Goal: Navigation & Orientation: Find specific page/section

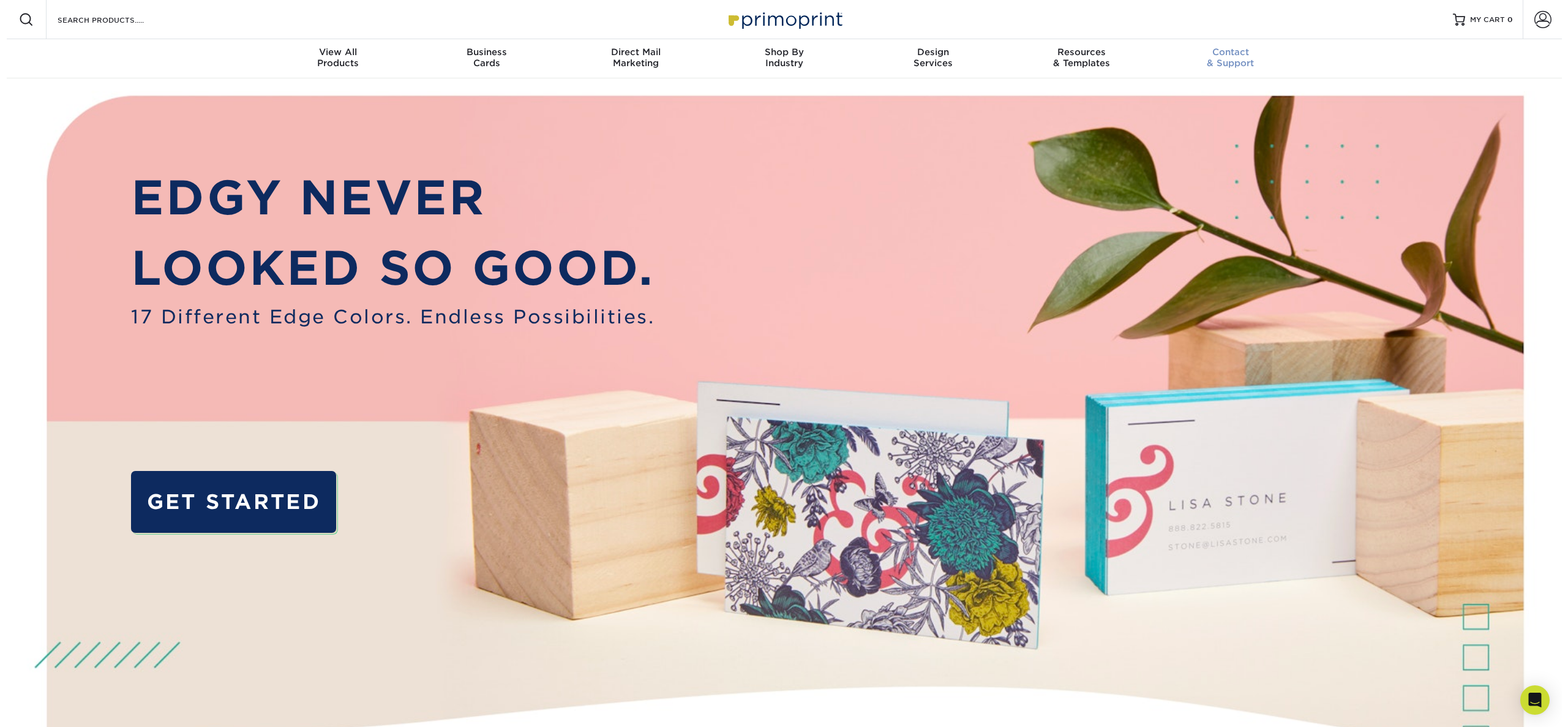
scroll to position [3, 0]
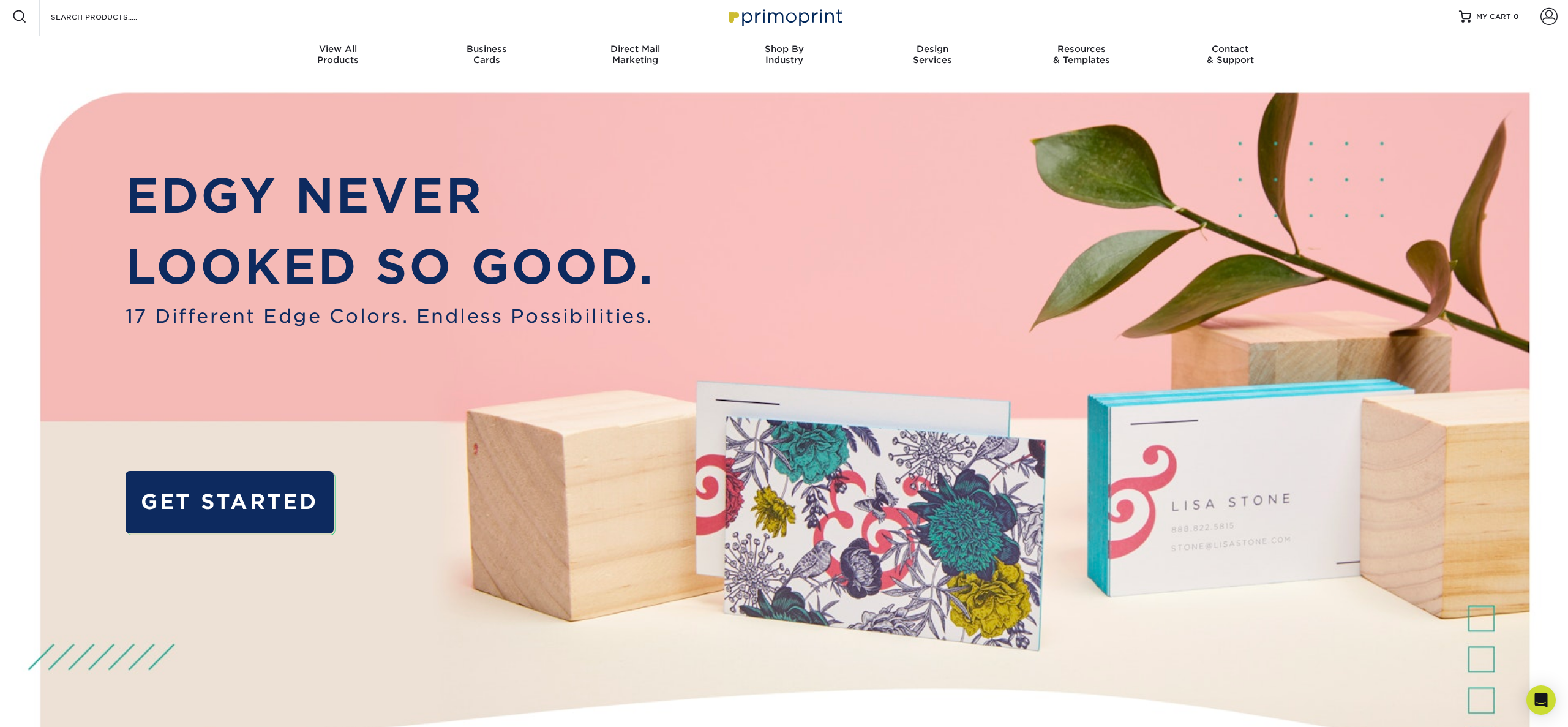
click at [762, 20] on img at bounding box center [784, 16] width 122 height 26
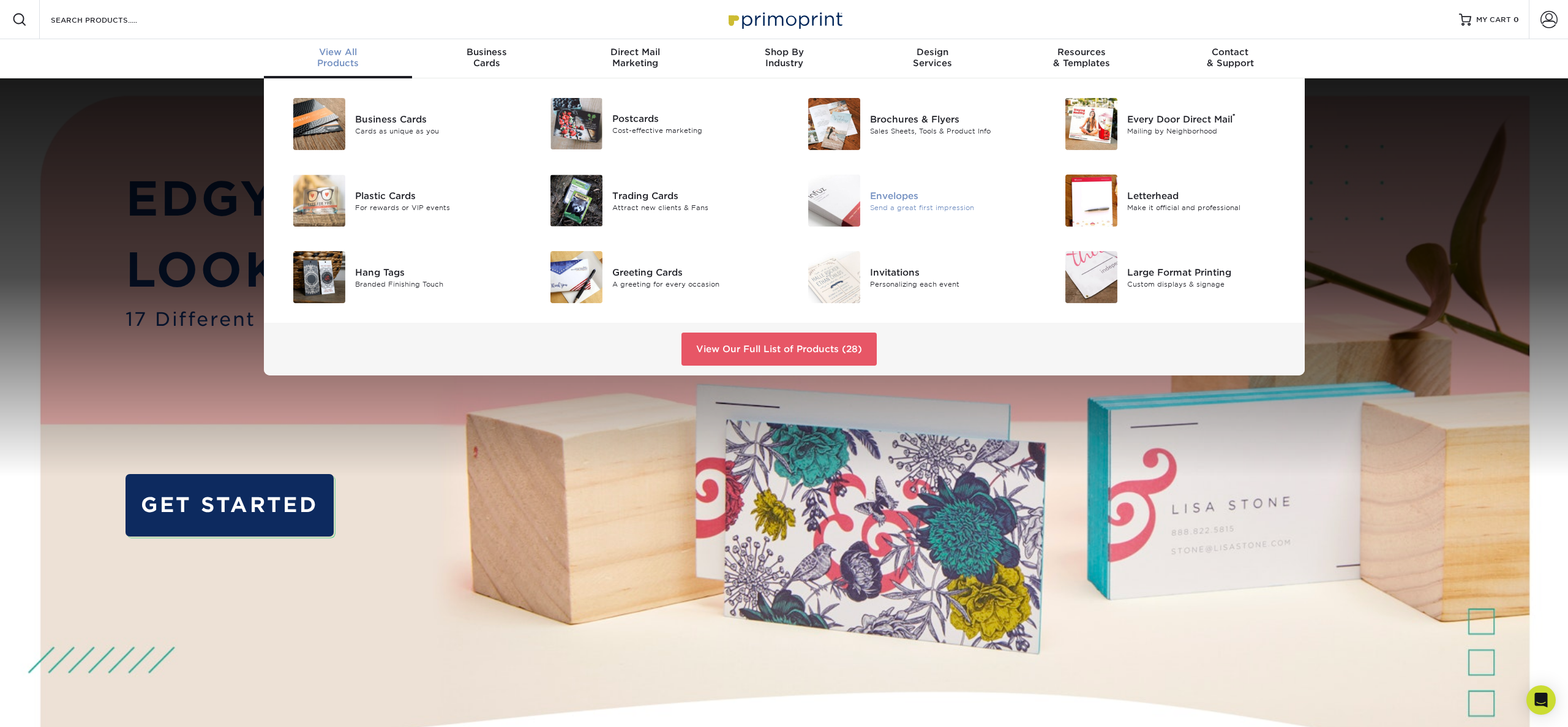
click at [883, 197] on div "Envelopes" at bounding box center [951, 195] width 162 height 13
